Goal: Task Accomplishment & Management: Manage account settings

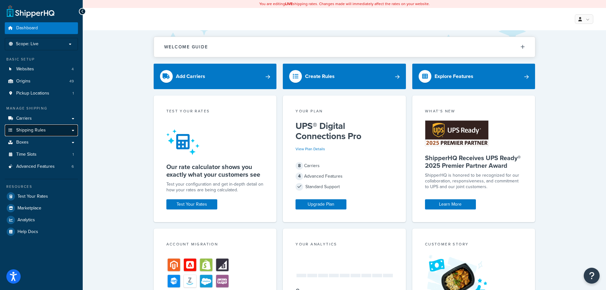
click at [51, 128] on link "Shipping Rules" at bounding box center [41, 130] width 73 height 12
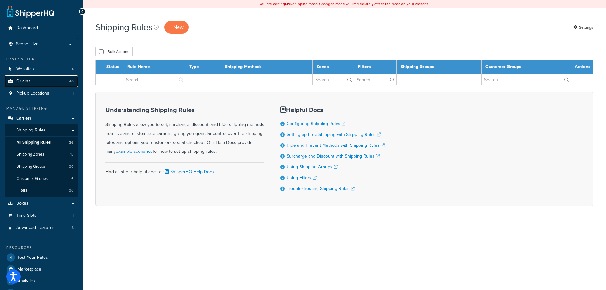
click at [49, 81] on link "Origins 49" at bounding box center [41, 81] width 73 height 12
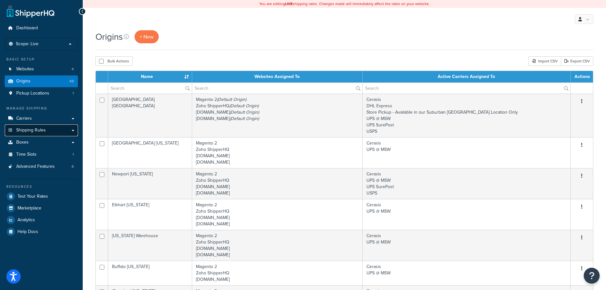
click at [50, 133] on link "Shipping Rules" at bounding box center [41, 130] width 73 height 12
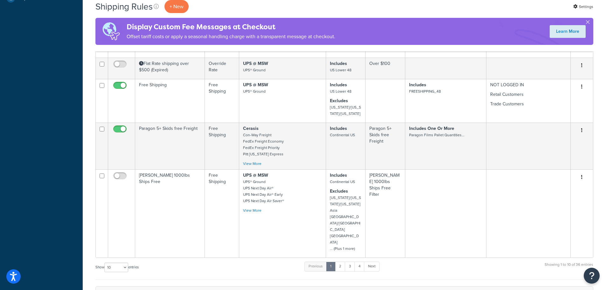
scroll to position [318, 0]
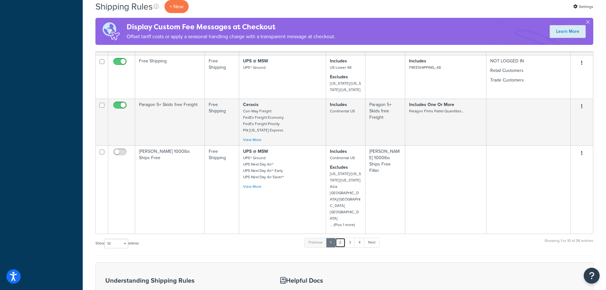
click at [340, 238] on link "2" at bounding box center [340, 243] width 11 height 10
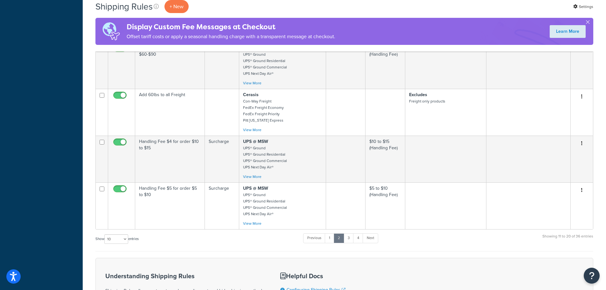
scroll to position [382, 0]
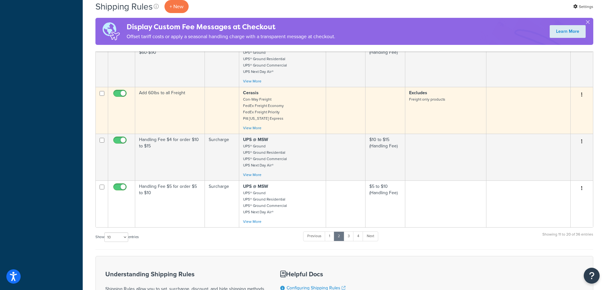
click at [180, 101] on td "Add 60lbs to all Freight" at bounding box center [170, 110] width 70 height 47
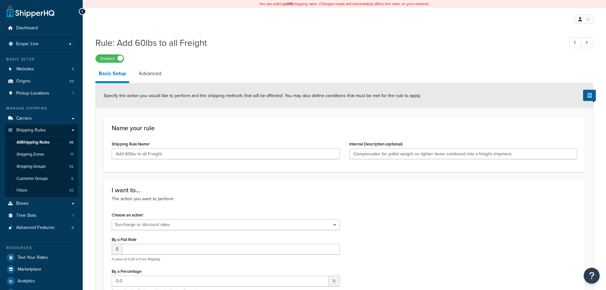
select select "SURCHARGE"
select select "ORDER"
select select "LOCATION"
click at [144, 72] on link "Advanced" at bounding box center [150, 73] width 29 height 15
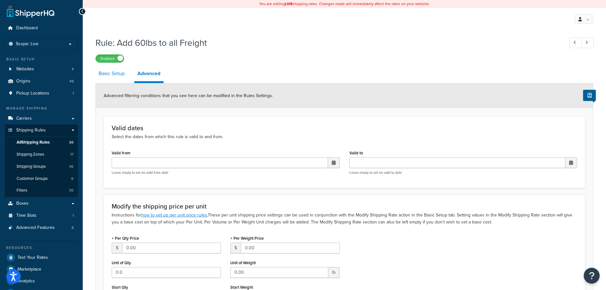
click at [114, 75] on link "Basic Setup" at bounding box center [111, 73] width 32 height 15
select select "SURCHARGE"
select select "ORDER"
select select "LOCATION"
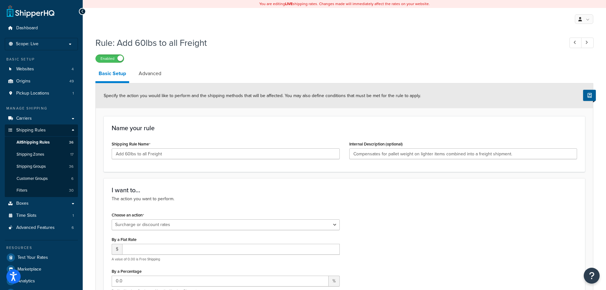
click at [83, 11] on icon at bounding box center [82, 11] width 3 height 4
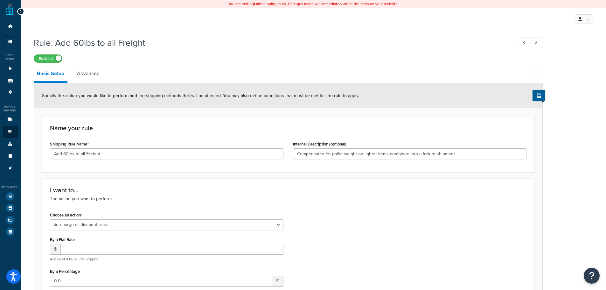
click at [18, 12] on div at bounding box center [20, 11] width 7 height 7
click at [19, 12] on icon at bounding box center [20, 11] width 3 height 4
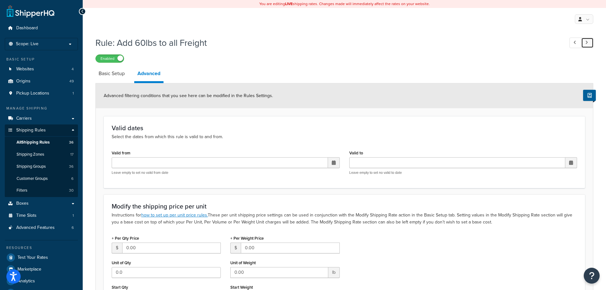
click at [588, 45] on link at bounding box center [587, 43] width 12 height 11
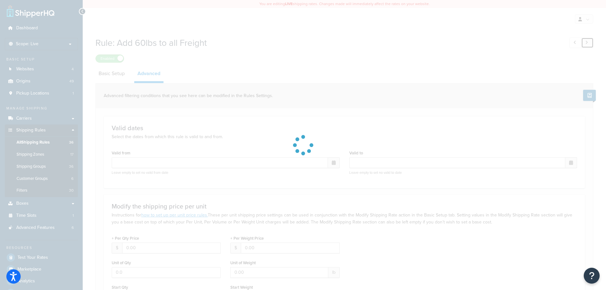
type input "0.00"
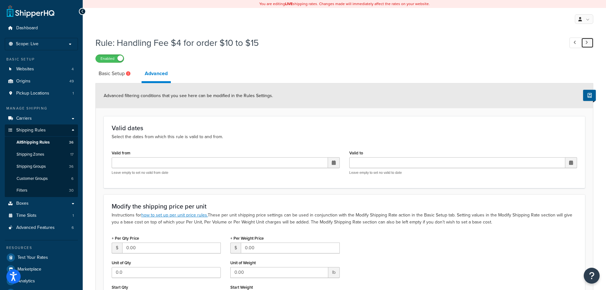
click at [589, 45] on link at bounding box center [587, 43] width 12 height 11
click at [52, 144] on link "All Shipping Rules 36" at bounding box center [41, 143] width 73 height 12
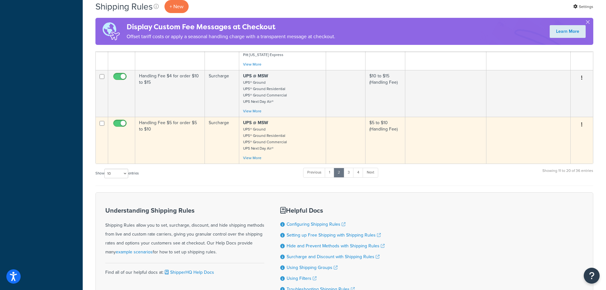
scroll to position [490, 0]
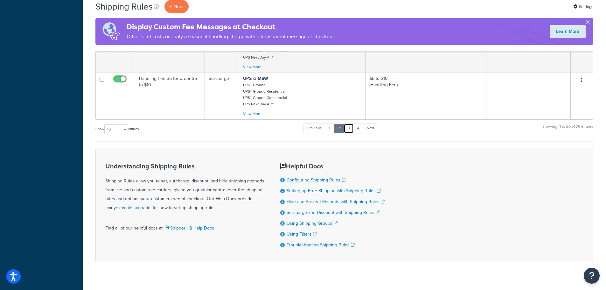
click at [351, 123] on link "3" at bounding box center [349, 128] width 10 height 10
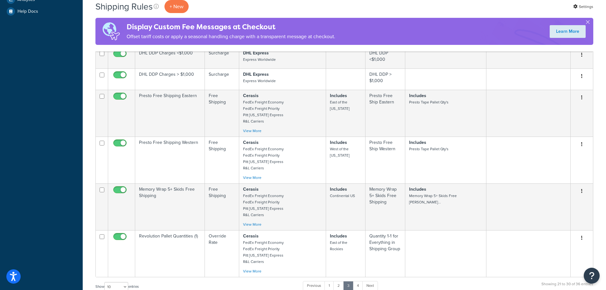
scroll to position [452, 0]
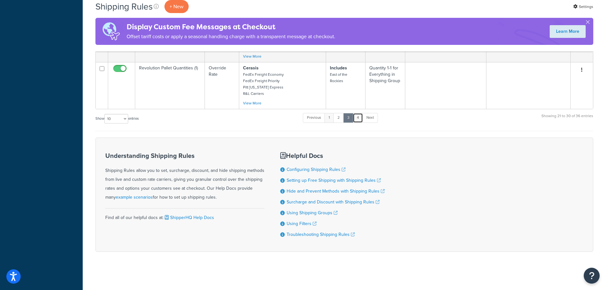
drag, startPoint x: 356, startPoint y: 115, endPoint x: 327, endPoint y: 119, distance: 29.5
click at [356, 115] on link "4" at bounding box center [358, 118] width 10 height 10
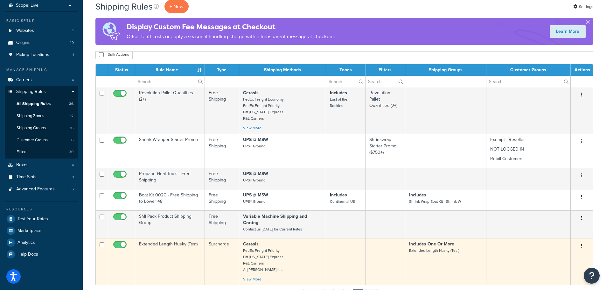
scroll to position [19, 0]
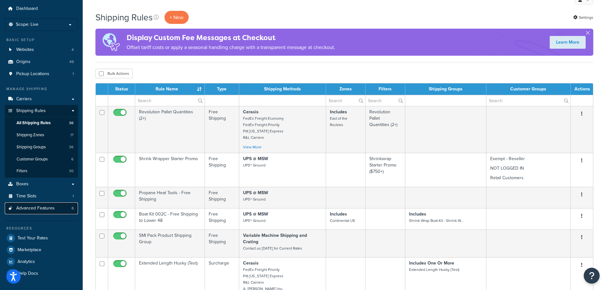
click at [44, 205] on link "Advanced Features 6" at bounding box center [41, 208] width 73 height 12
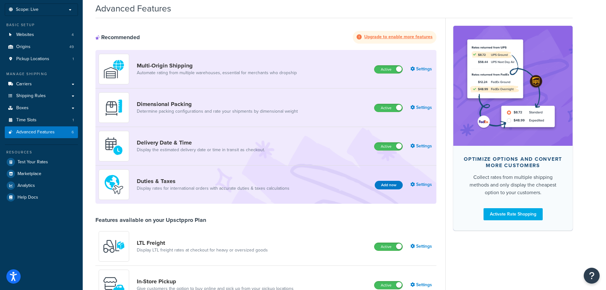
scroll to position [159, 0]
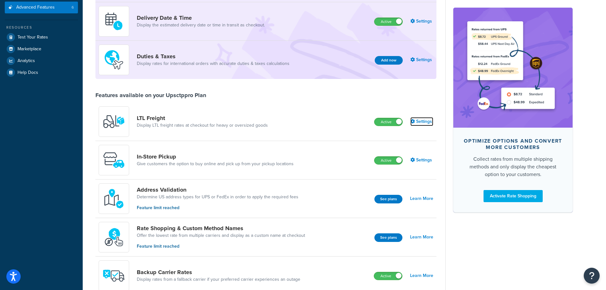
click at [426, 122] on link "Settings" at bounding box center [422, 121] width 23 height 9
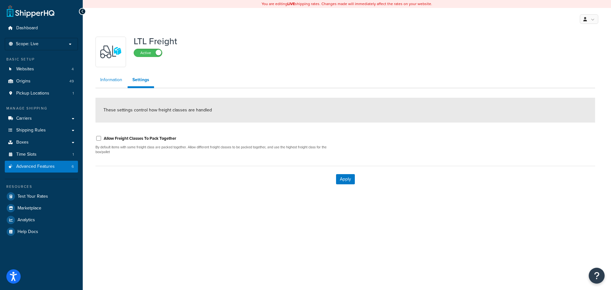
click at [109, 80] on link "Information" at bounding box center [111, 80] width 32 height 13
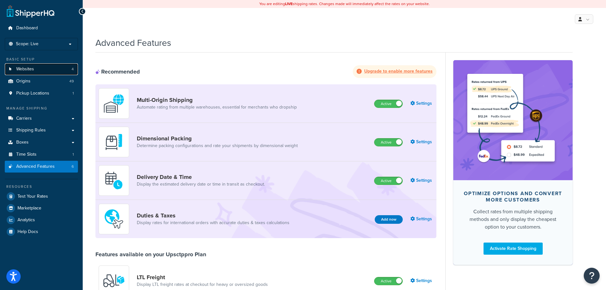
click at [35, 71] on link "Websites 4" at bounding box center [41, 69] width 73 height 12
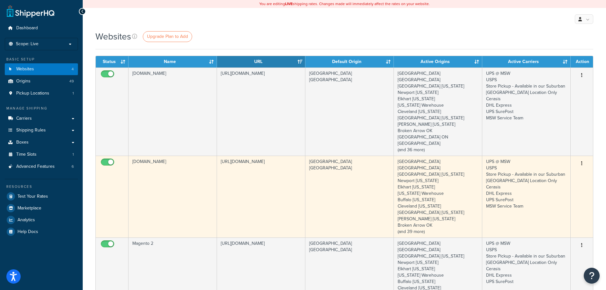
click at [182, 168] on td "[DOMAIN_NAME]" at bounding box center [173, 197] width 88 height 82
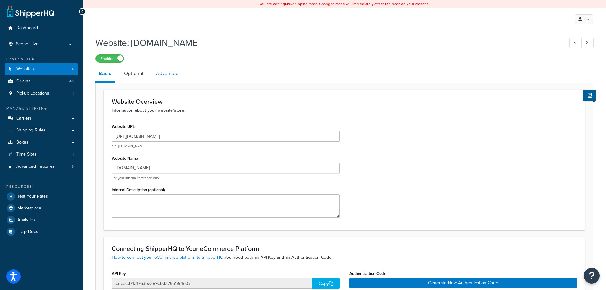
click at [159, 76] on link "Advanced" at bounding box center [167, 73] width 29 height 15
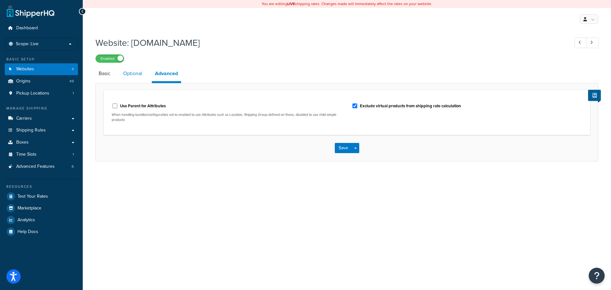
click at [135, 77] on link "Optional" at bounding box center [132, 73] width 25 height 15
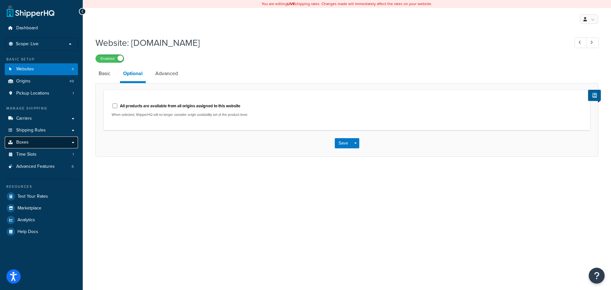
click at [36, 141] on link "Boxes" at bounding box center [41, 143] width 73 height 12
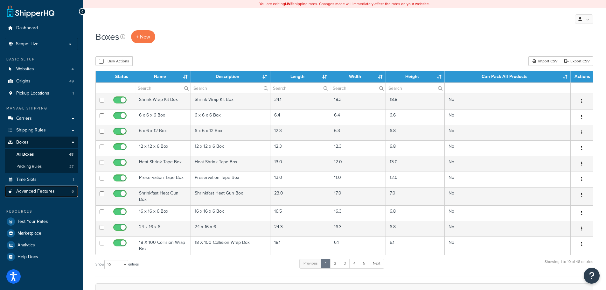
click at [43, 189] on span "Advanced Features" at bounding box center [35, 191] width 39 height 5
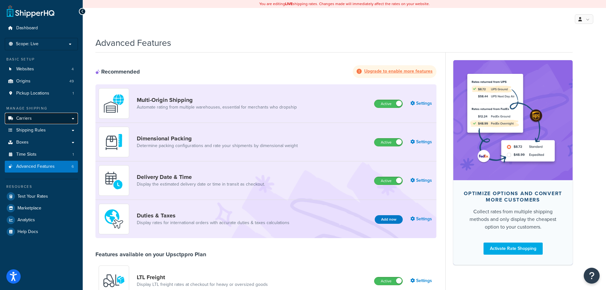
click at [39, 115] on link "Carriers" at bounding box center [41, 119] width 73 height 12
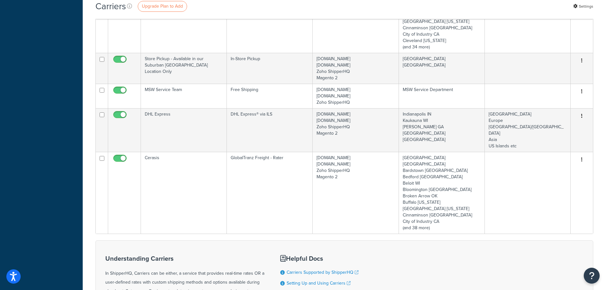
scroll to position [350, 0]
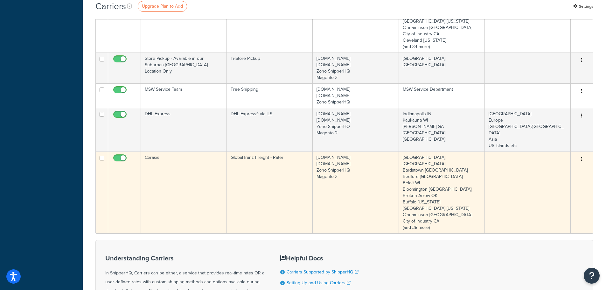
click at [584, 154] on button "button" at bounding box center [582, 159] width 9 height 10
click at [557, 127] on link "Edit" at bounding box center [556, 127] width 50 height 13
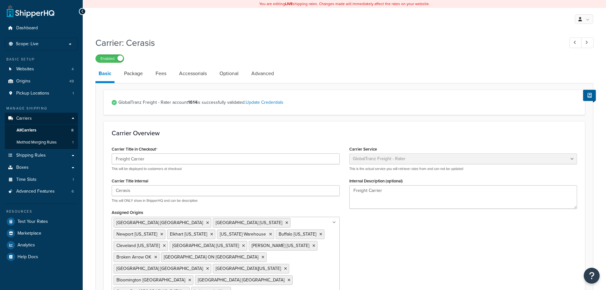
select select "cerasisFreight"
select select "PPA"
select select "Pallet"
click at [195, 74] on link "Accessorials" at bounding box center [193, 73] width 34 height 15
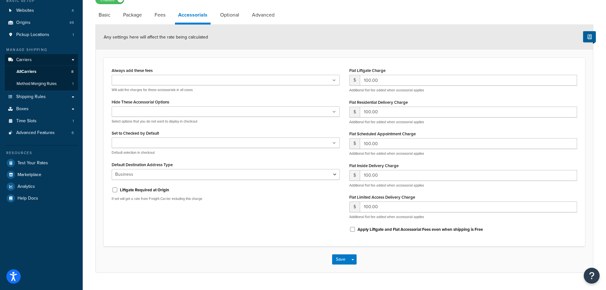
scroll to position [64, 0]
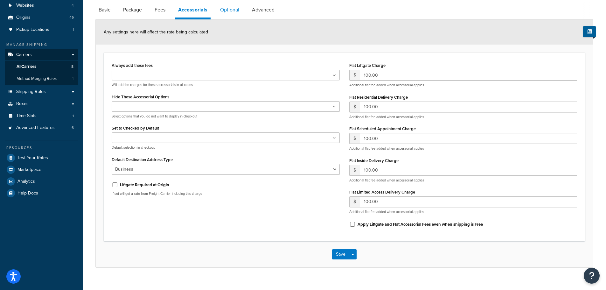
click at [233, 12] on link "Optional" at bounding box center [229, 9] width 25 height 15
select select "60"
select select "121"
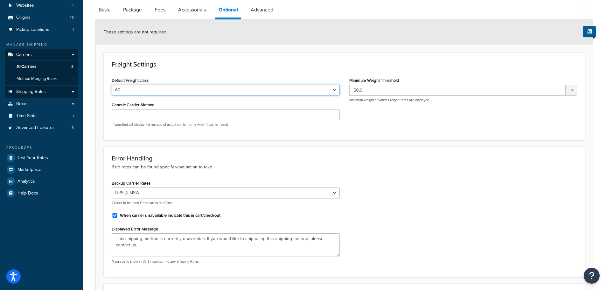
drag, startPoint x: 157, startPoint y: 88, endPoint x: 57, endPoint y: 94, distance: 100.1
click at [57, 94] on div "Dashboard Scope: Live Basic Setup Websites 4 Origins 49 Pickup Locations 1 Mana…" at bounding box center [303, 183] width 606 height 495
select select "65"
click at [112, 85] on select "50 55 60 65 70 77.5 85 92.5 100 110 125 150 175 200 250 300 400 500" at bounding box center [226, 90] width 228 height 11
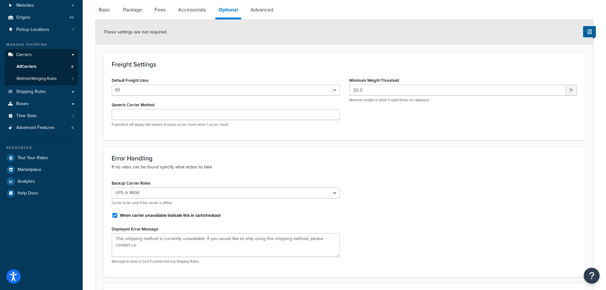
click at [412, 202] on div "Backup Carrier Rates None UPS @ MSW USPS Store Pickup - Available in our Suburb…" at bounding box center [344, 224] width 475 height 90
click at [179, 115] on input "Generic Carrier Method" at bounding box center [226, 114] width 228 height 11
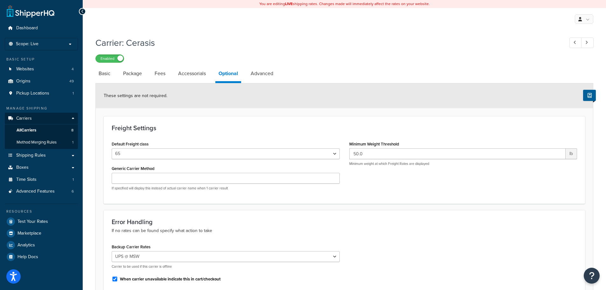
click at [194, 119] on div "Freight Settings Default Freight class 50 55 60 65 70 77.5 85 92.5 100 110 125 …" at bounding box center [345, 159] width 482 height 87
click at [81, 11] on icon at bounding box center [82, 11] width 3 height 4
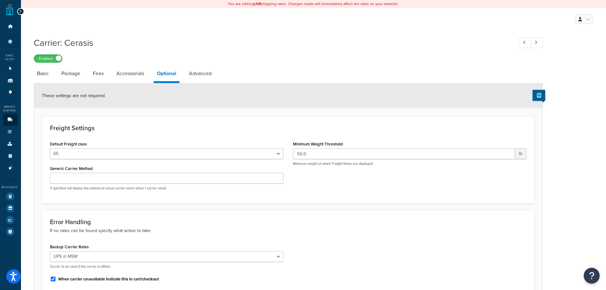
click at [21, 11] on icon at bounding box center [20, 11] width 3 height 4
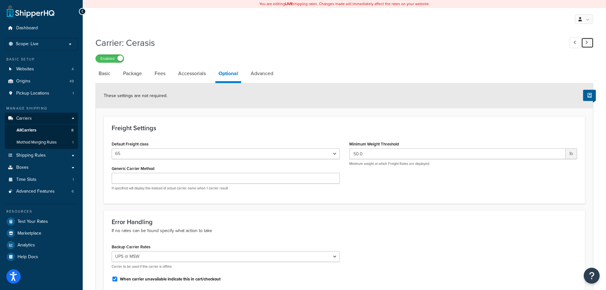
click at [588, 44] on link at bounding box center [587, 43] width 12 height 11
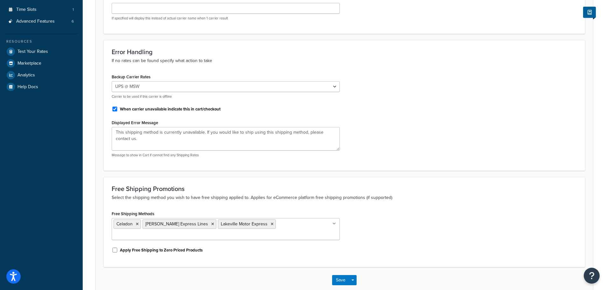
scroll to position [196, 0]
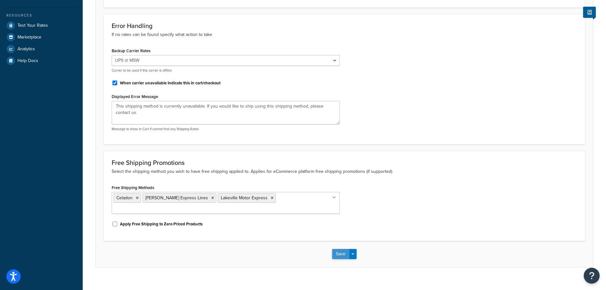
click at [347, 249] on button "Save" at bounding box center [340, 254] width 17 height 10
